Goal: Information Seeking & Learning: Learn about a topic

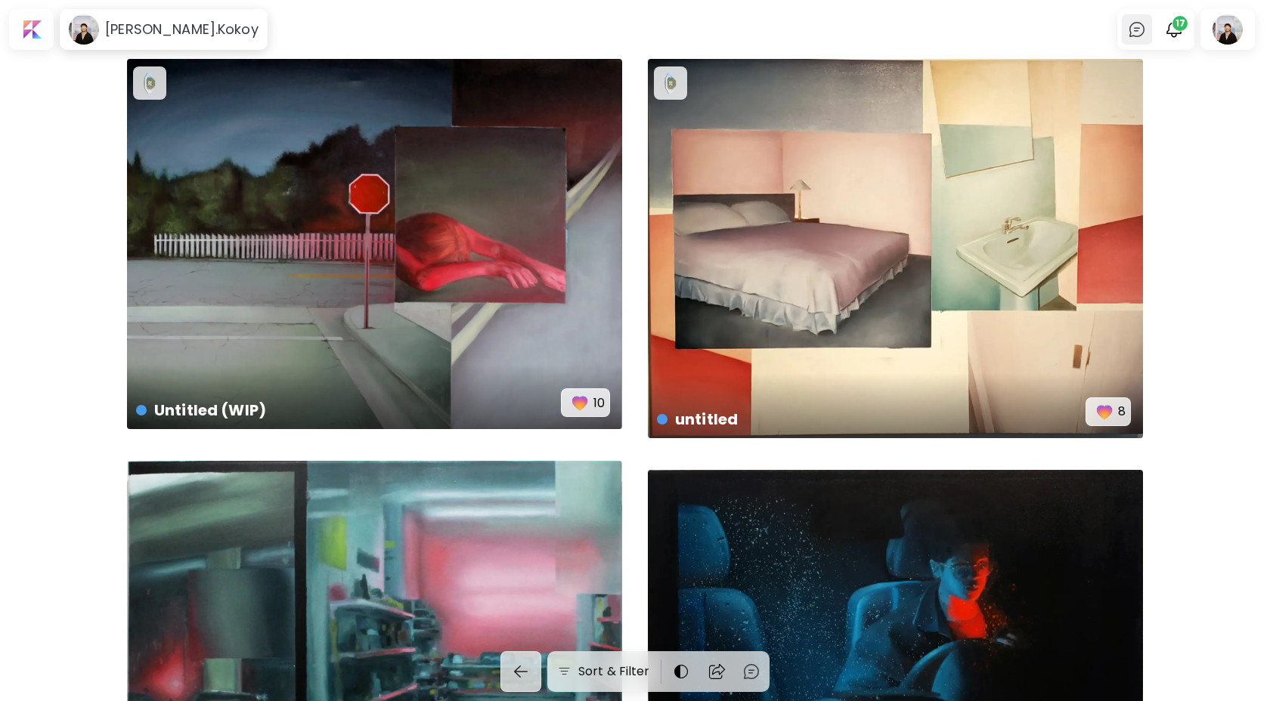
click at [1135, 28] on img at bounding box center [1137, 29] width 18 height 18
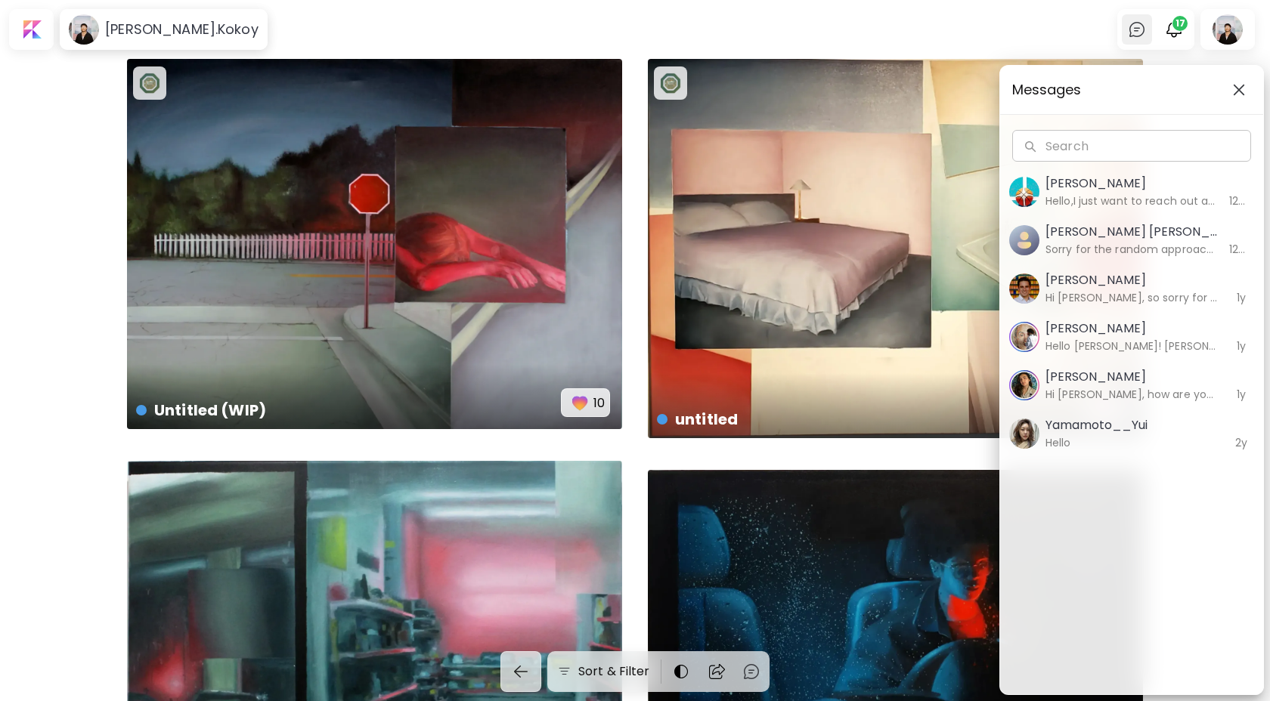
click at [1135, 28] on div "Messages Search Search [PERSON_NAME] Hello,I just want to reach out and let you…" at bounding box center [635, 350] width 1270 height 701
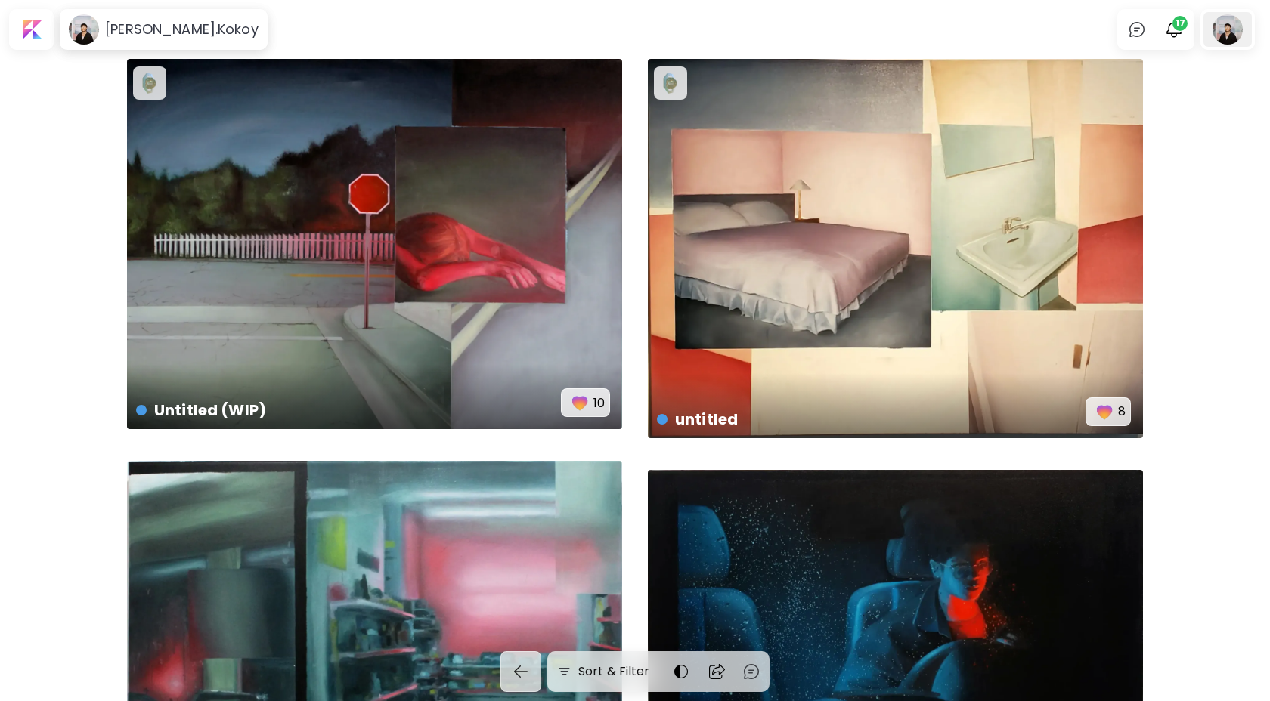
click at [1251, 38] on div at bounding box center [1227, 29] width 48 height 35
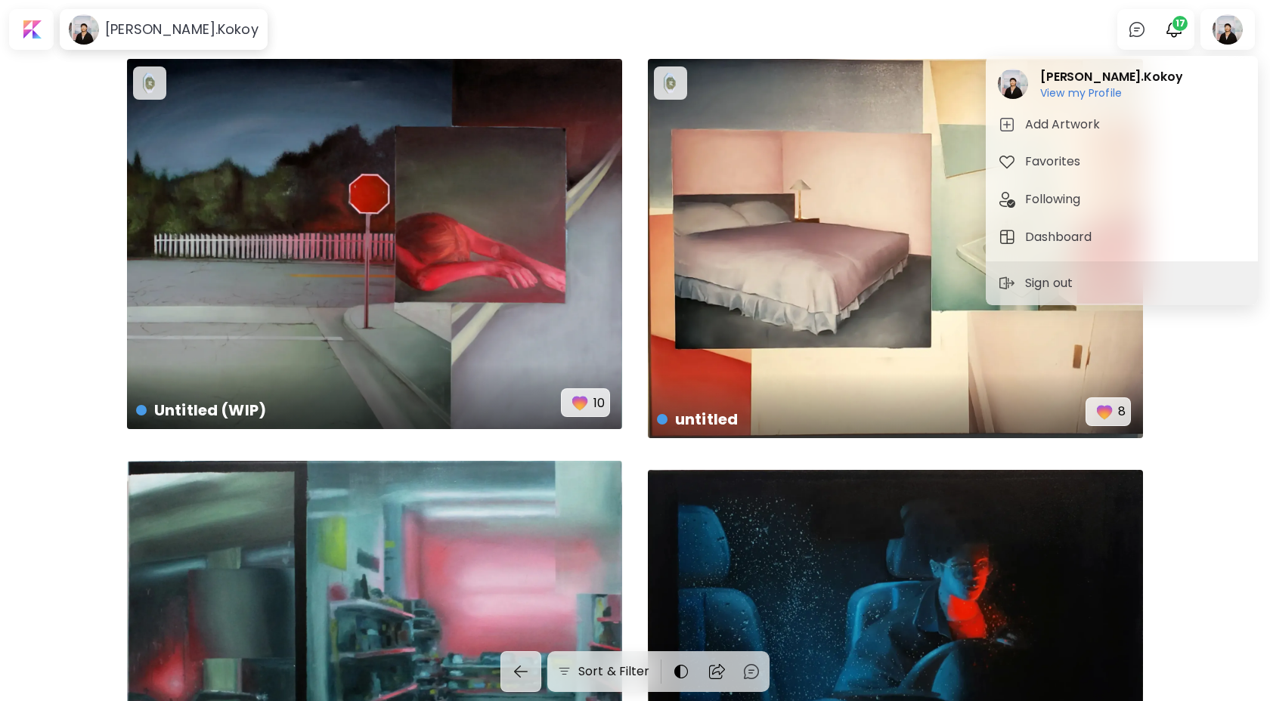
click at [1242, 36] on div at bounding box center [635, 350] width 1270 height 701
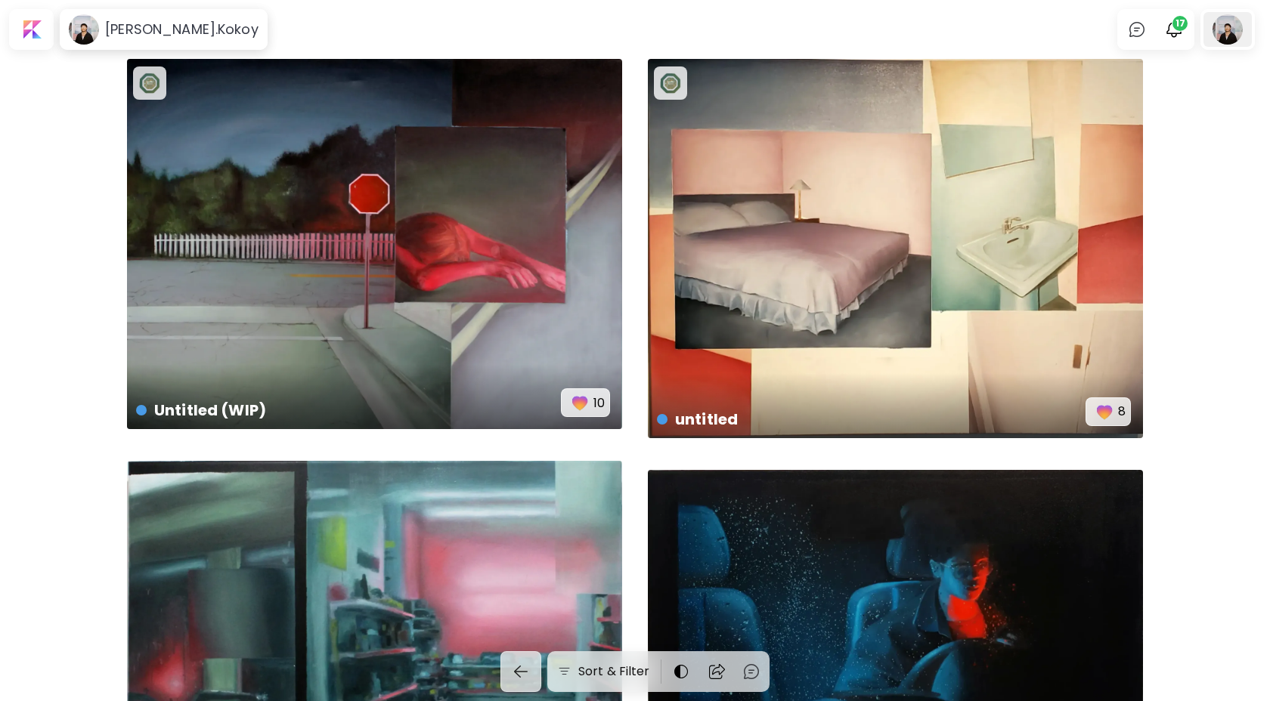
click at [1221, 36] on div at bounding box center [1227, 29] width 48 height 35
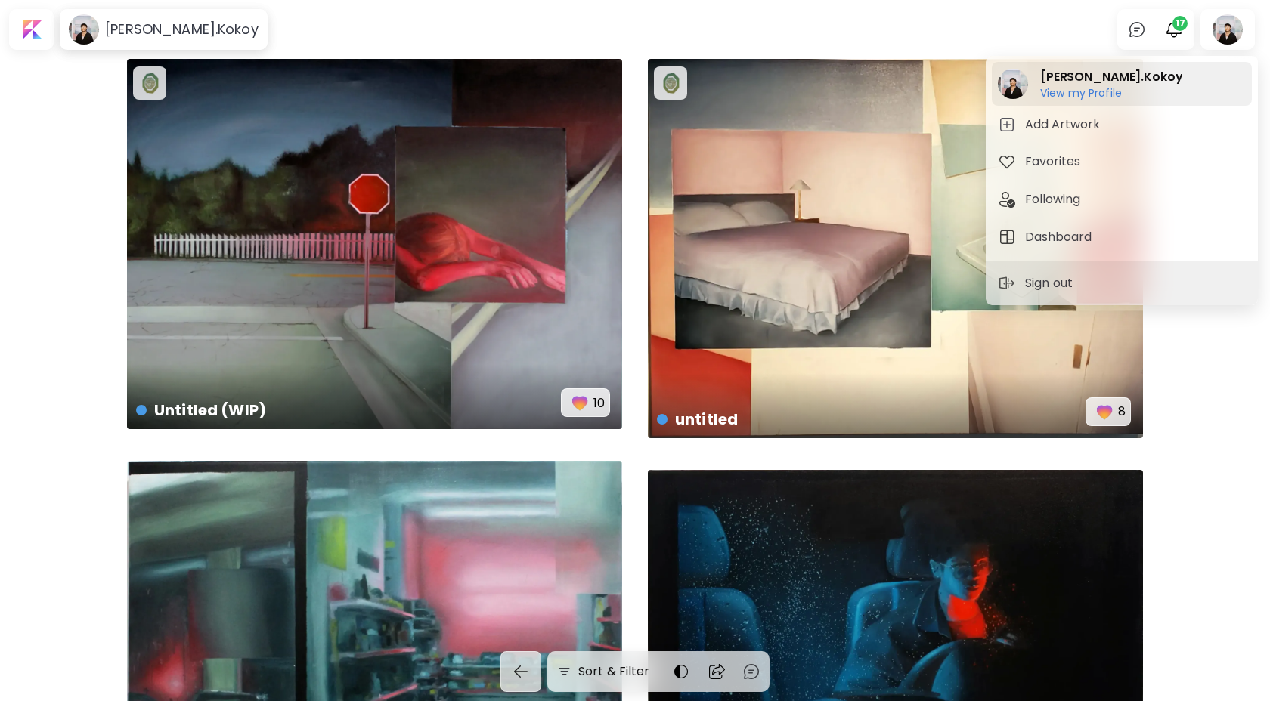
click at [1108, 78] on h2 "[PERSON_NAME].Kokoy" at bounding box center [1111, 77] width 142 height 18
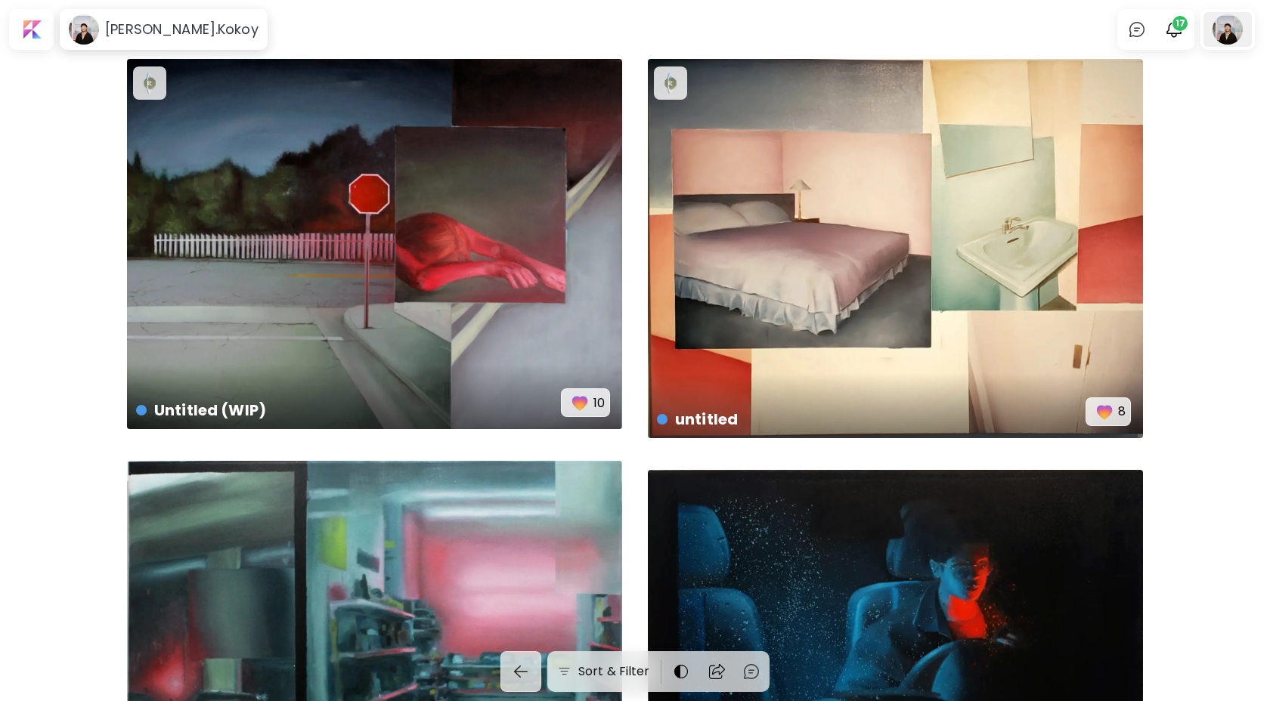
click at [1225, 29] on div at bounding box center [1227, 29] width 48 height 35
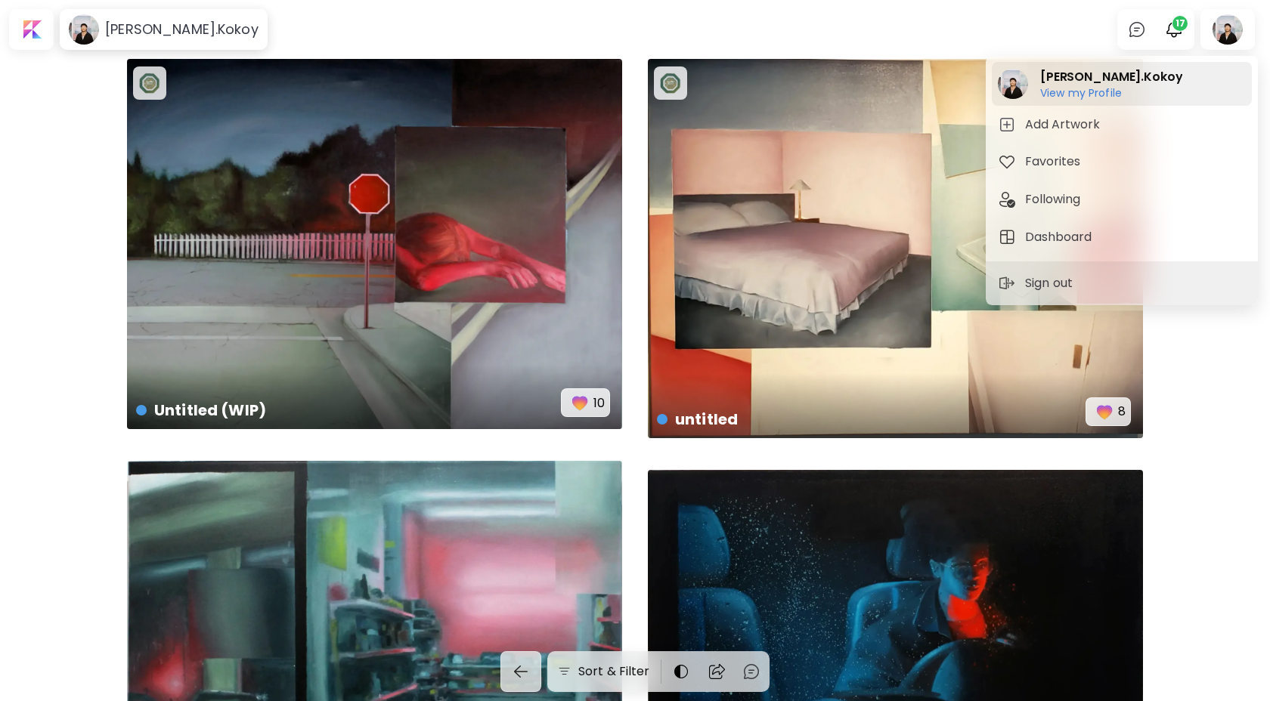
click at [1082, 91] on h6 "View my Profile" at bounding box center [1111, 93] width 142 height 14
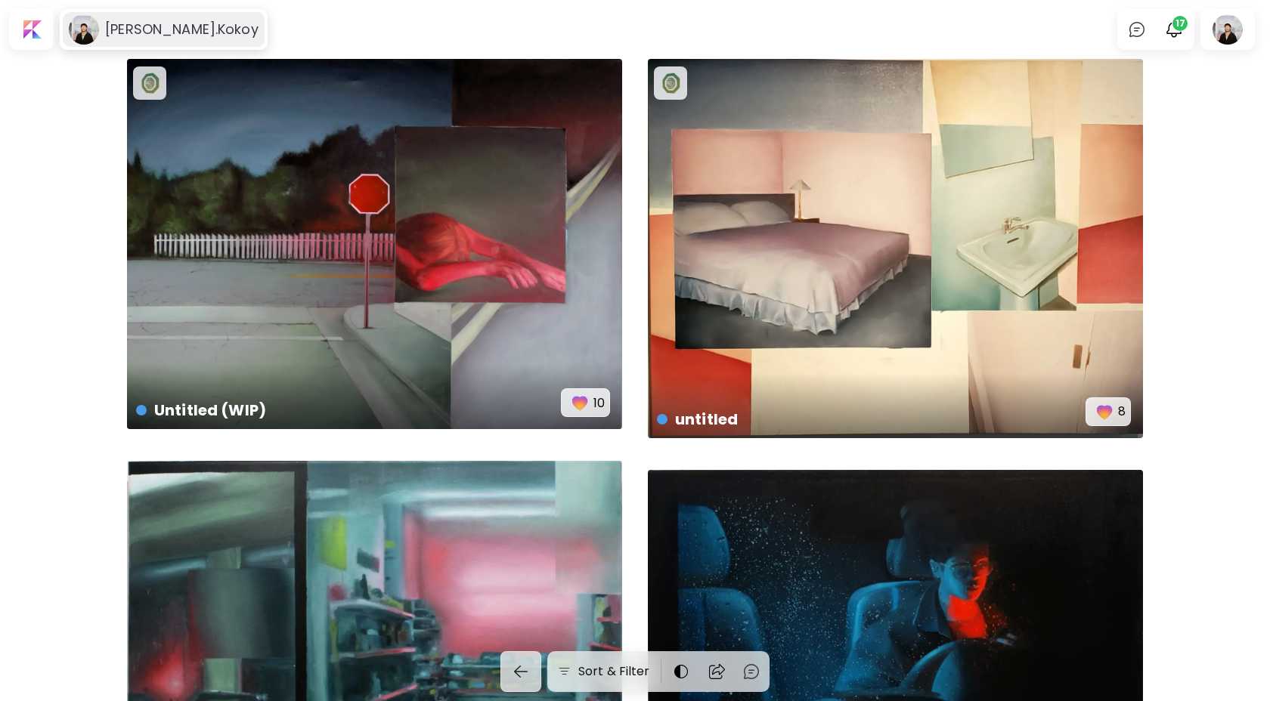
click at [144, 23] on h6 "[PERSON_NAME].Kokoy" at bounding box center [181, 29] width 153 height 18
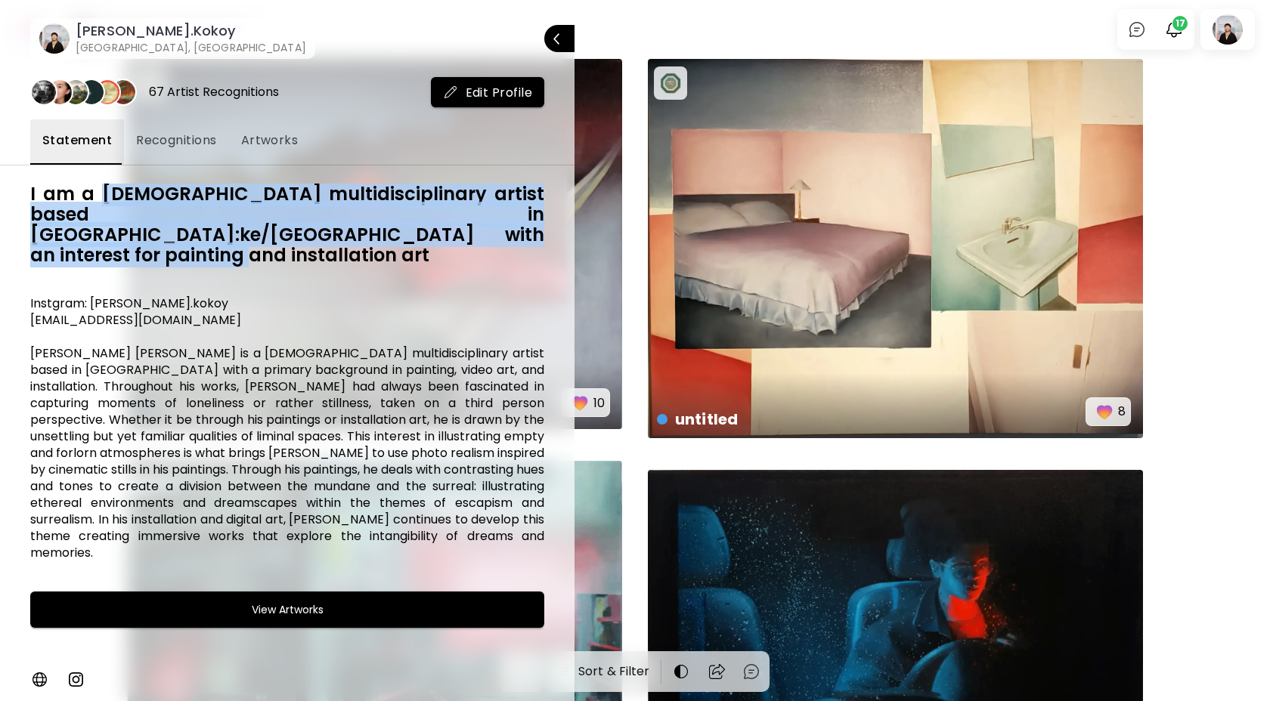
drag, startPoint x: 97, startPoint y: 197, endPoint x: 175, endPoint y: 237, distance: 87.6
click at [175, 237] on h6 "I am a [DEMOGRAPHIC_DATA] multidisciplinary artist based in [GEOGRAPHIC_DATA]:k…" at bounding box center [287, 225] width 514 height 82
copy h6 "[DEMOGRAPHIC_DATA] multidisciplinary artist based in [GEOGRAPHIC_DATA]:ke/[GEOG…"
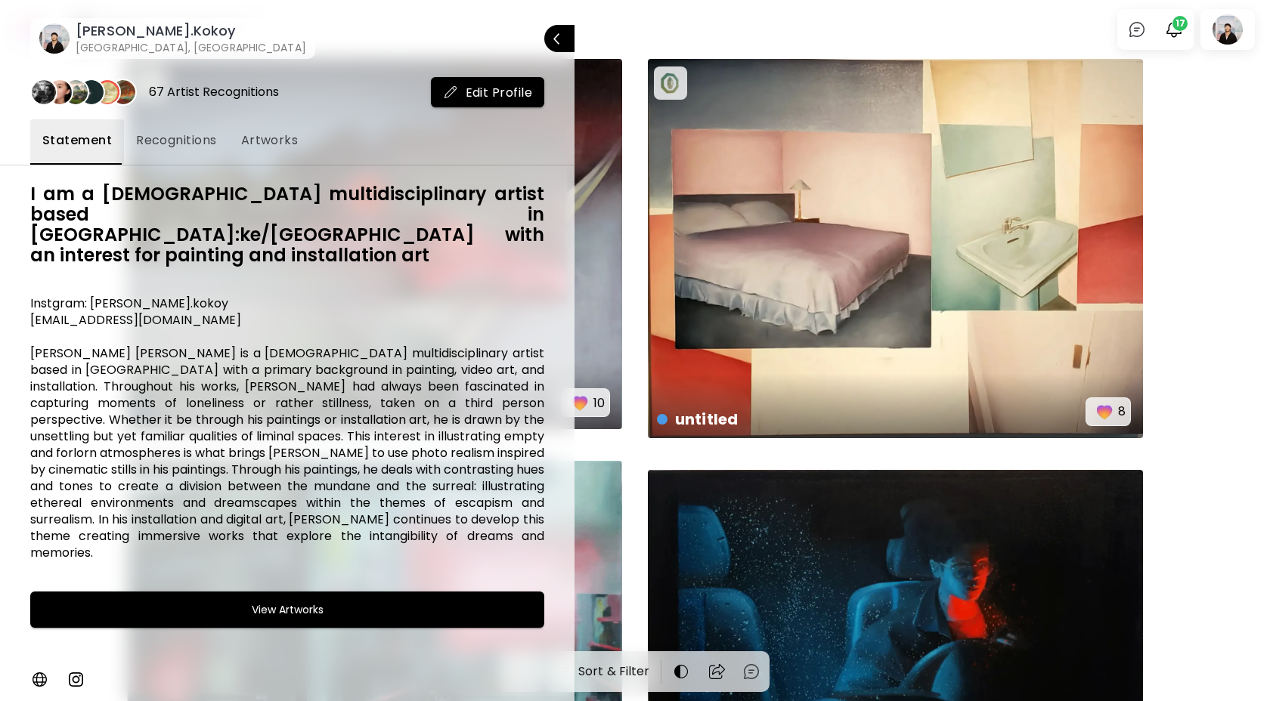
click at [76, 333] on h6 "Instgram: [PERSON_NAME].kokoy [EMAIL_ADDRESS][DOMAIN_NAME] [PERSON_NAME] [PERSO…" at bounding box center [287, 429] width 514 height 266
drag, startPoint x: 49, startPoint y: 213, endPoint x: 238, endPoint y: 222, distance: 189.2
click at [237, 222] on h6 "I am a [DEMOGRAPHIC_DATA] multidisciplinary artist based in [GEOGRAPHIC_DATA]:k…" at bounding box center [287, 225] width 514 height 82
copy h6 "Tiohtiá:ke/[GEOGRAPHIC_DATA]"
click at [1185, 48] on div at bounding box center [635, 350] width 1270 height 701
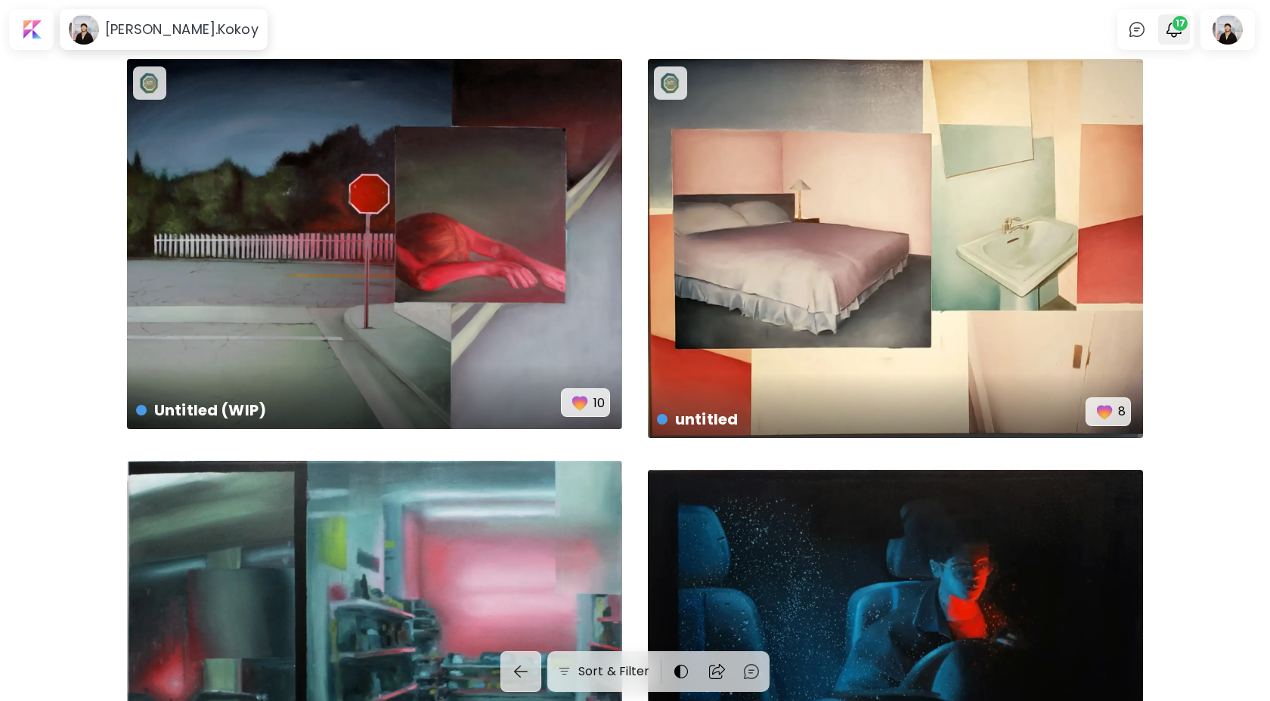
click at [1178, 36] on img "button" at bounding box center [1174, 29] width 18 height 18
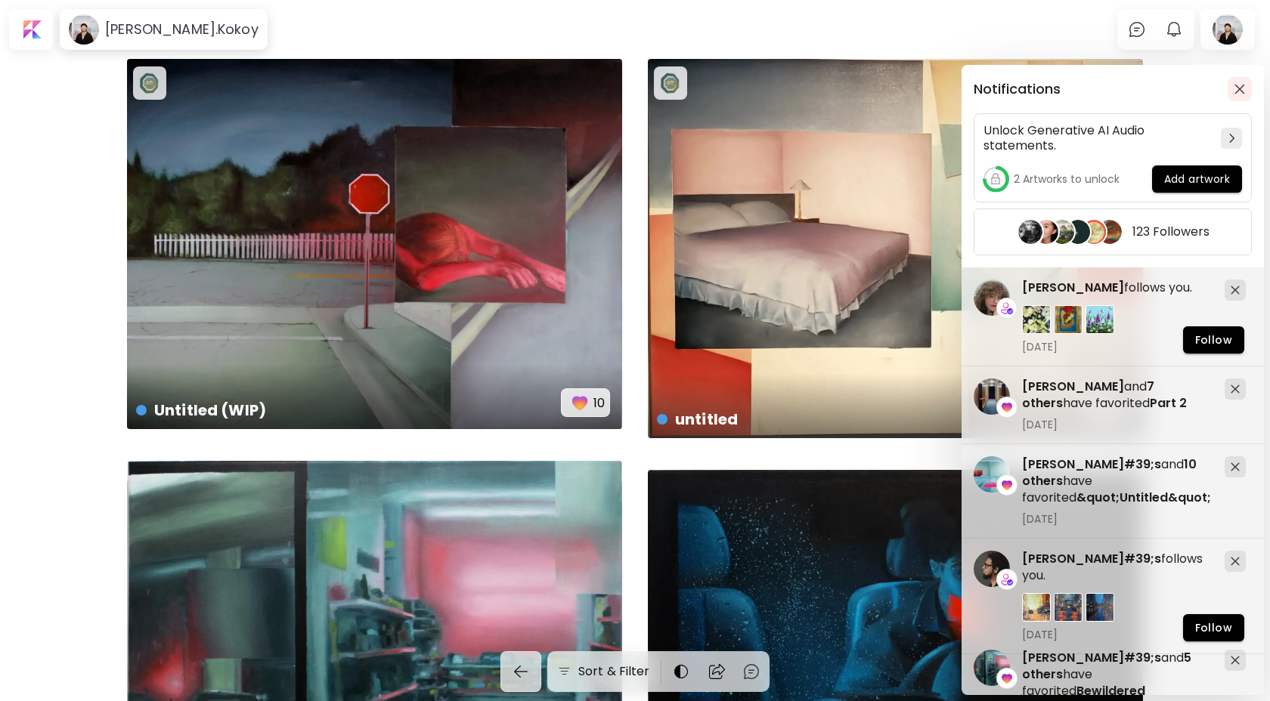
click at [1241, 88] on img "button" at bounding box center [1239, 89] width 11 height 11
